Goal: Find specific page/section: Find specific page/section

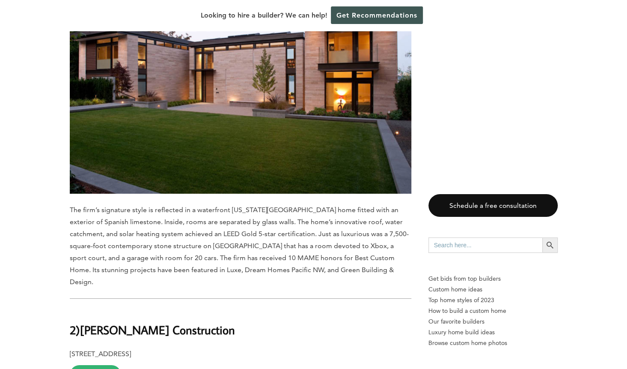
scroll to position [7360, 0]
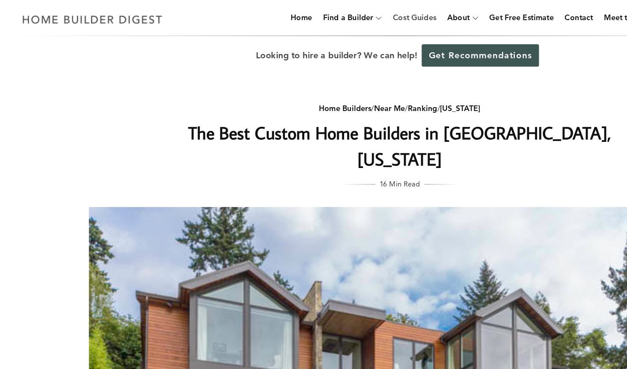
click at [328, 15] on link "Cost Guides" at bounding box center [325, 13] width 41 height 27
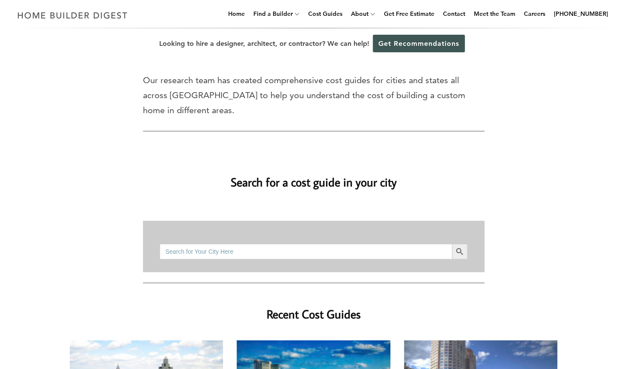
click at [318, 244] on input "Search for:" at bounding box center [306, 251] width 292 height 15
click at [452, 244] on button "Search Button" at bounding box center [459, 251] width 15 height 15
click at [215, 244] on input "north bend, wa" at bounding box center [306, 251] width 292 height 15
type input "north bend"
click at [452, 244] on button "Search Button" at bounding box center [459, 251] width 15 height 15
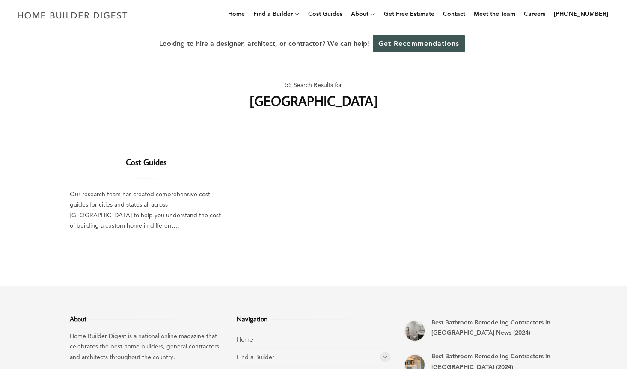
click at [146, 161] on link "Cost Guides" at bounding box center [146, 161] width 41 height 11
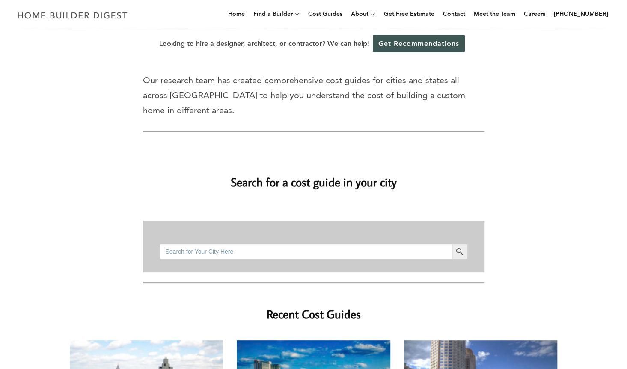
click at [182, 244] on input "Search for:" at bounding box center [306, 251] width 292 height 15
type input "[GEOGRAPHIC_DATA]"
click at [452, 244] on button "Search Button" at bounding box center [459, 251] width 15 height 15
